Goal: Obtain resource: Download file/media

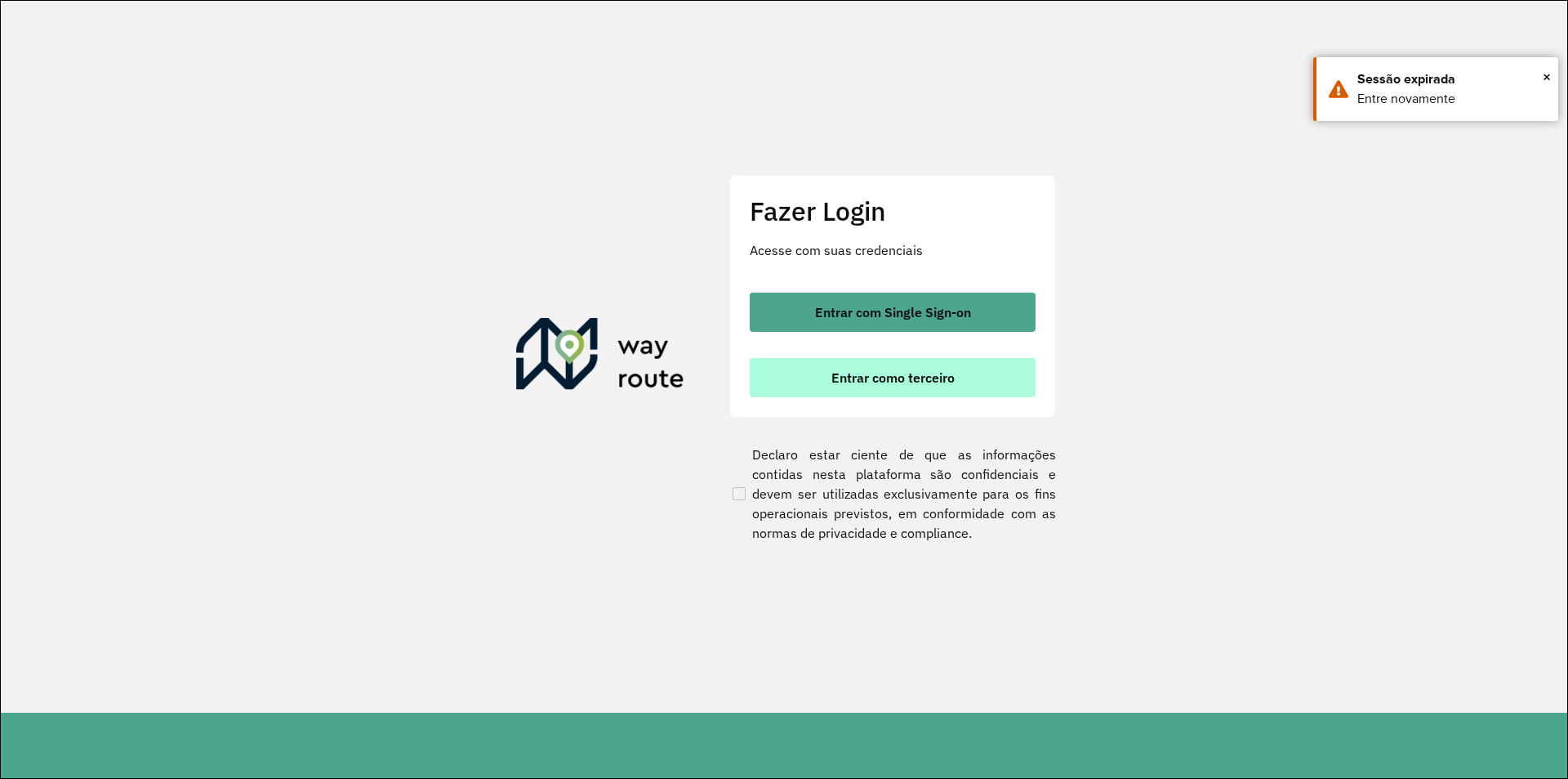
drag, startPoint x: 908, startPoint y: 377, endPoint x: 900, endPoint y: 369, distance: 11.3
click at [900, 371] on span "Entrar como terceiro" at bounding box center [893, 377] width 123 height 13
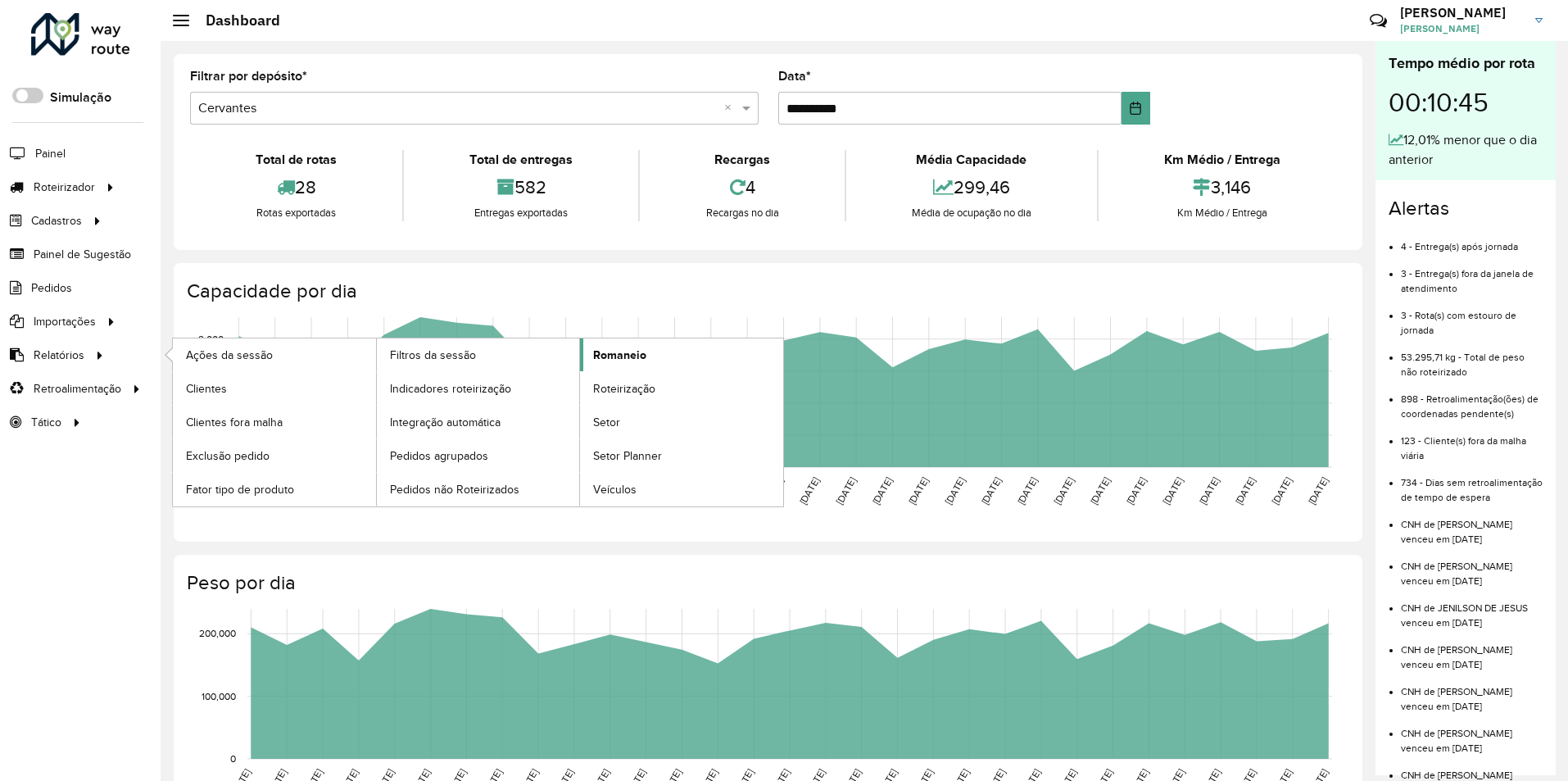
click at [612, 352] on span "Romaneio" at bounding box center [620, 354] width 54 height 17
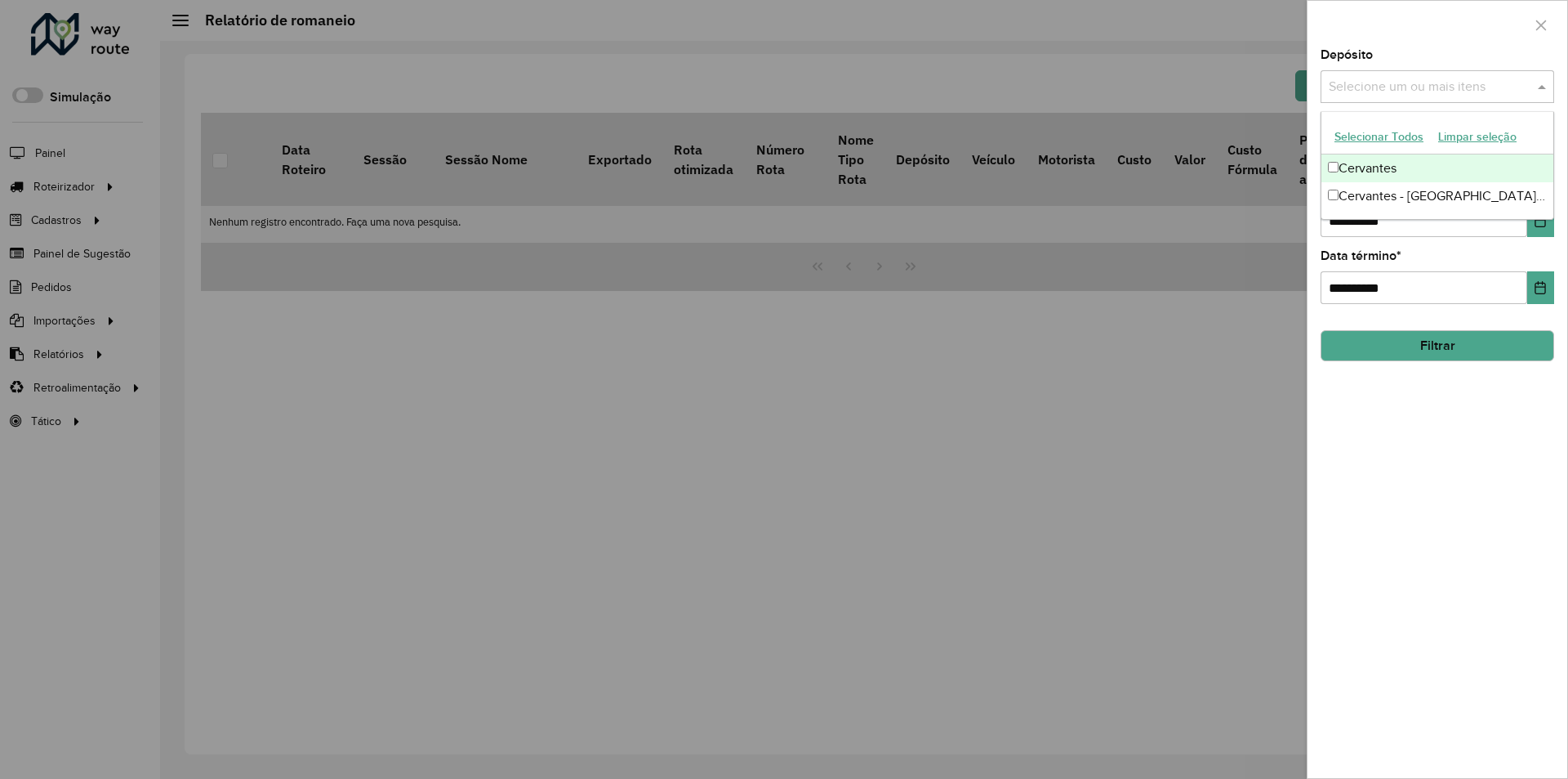
click at [1379, 82] on input "text" at bounding box center [1429, 87] width 209 height 20
click at [1360, 175] on div "Cervantes" at bounding box center [1437, 169] width 232 height 28
click at [1399, 428] on div "**********" at bounding box center [1437, 413] width 260 height 728
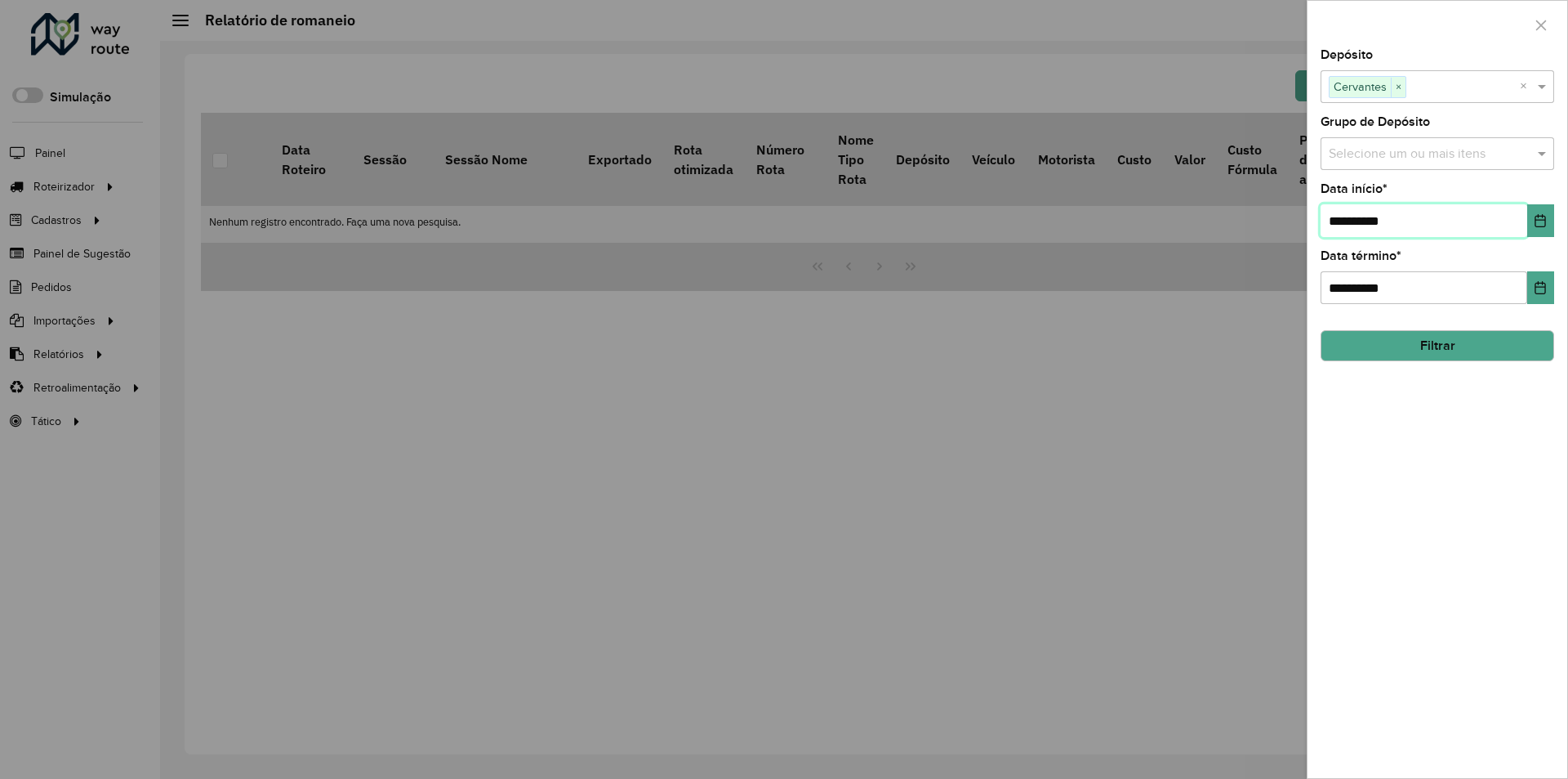
drag, startPoint x: 1385, startPoint y: 247, endPoint x: 1270, endPoint y: 262, distance: 116.0
click at [1270, 262] on body "Aguarde... Pop-up bloqueado! Seu navegador bloqueou automáticamente a abertura …" at bounding box center [784, 389] width 1568 height 779
type input "**********"
click at [1381, 354] on button "Filtrar" at bounding box center [1436, 345] width 233 height 31
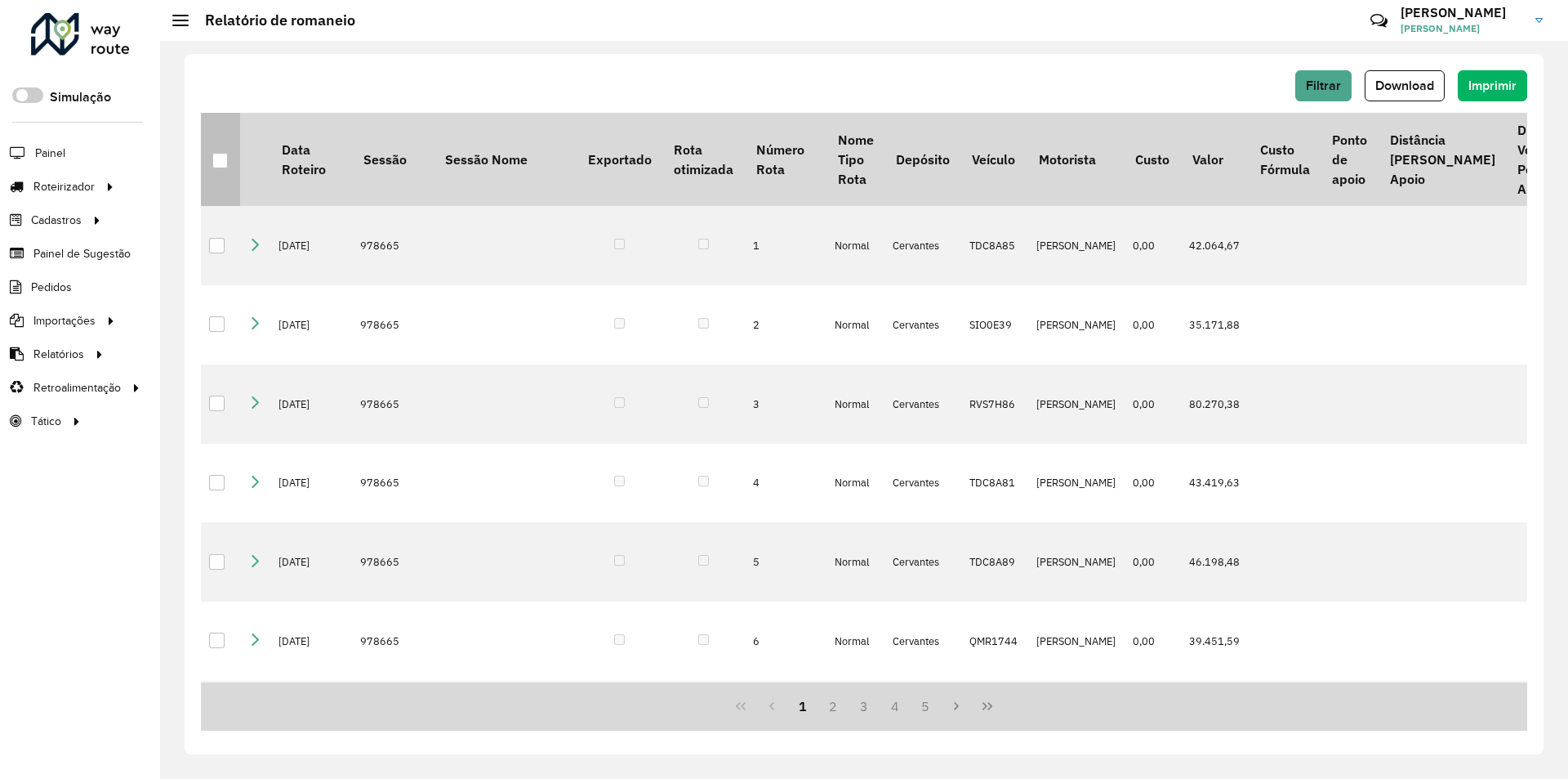
click at [219, 162] on div at bounding box center [220, 161] width 16 height 16
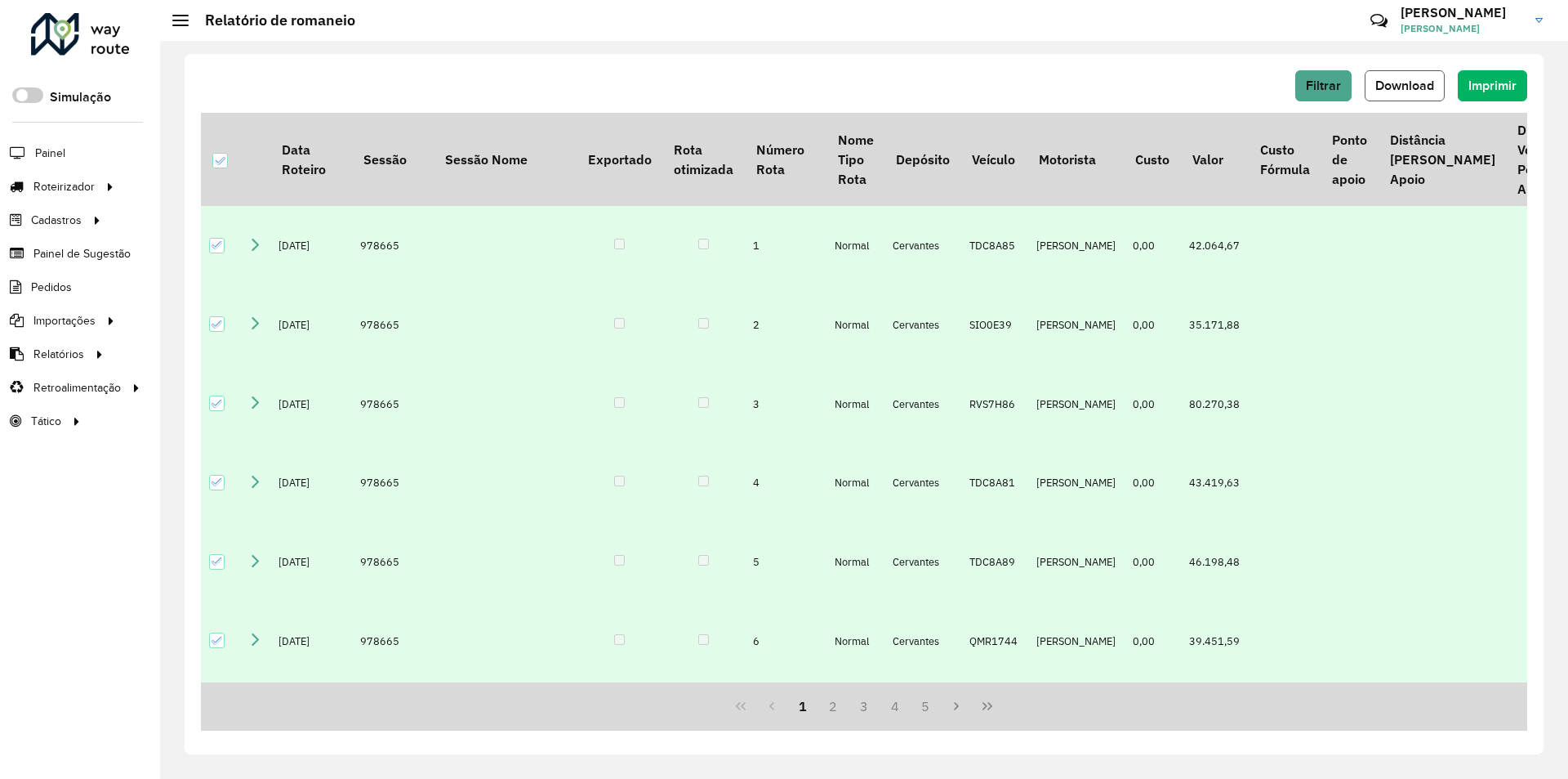
click at [1407, 79] on span "Download" at bounding box center [1404, 85] width 59 height 14
